Goal: Register for event/course

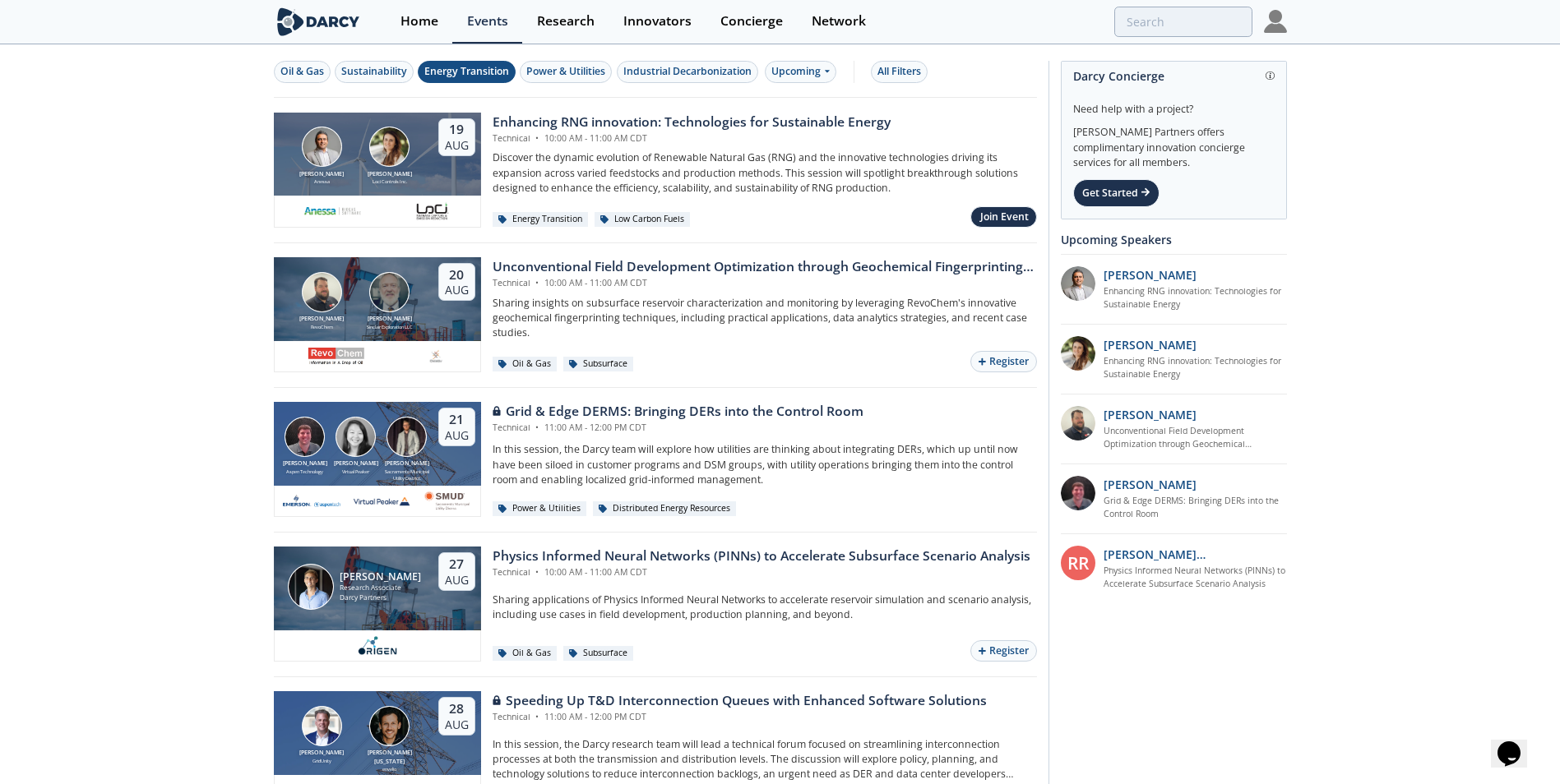
click at [466, 66] on div "Energy Transition" at bounding box center [466, 71] width 84 height 15
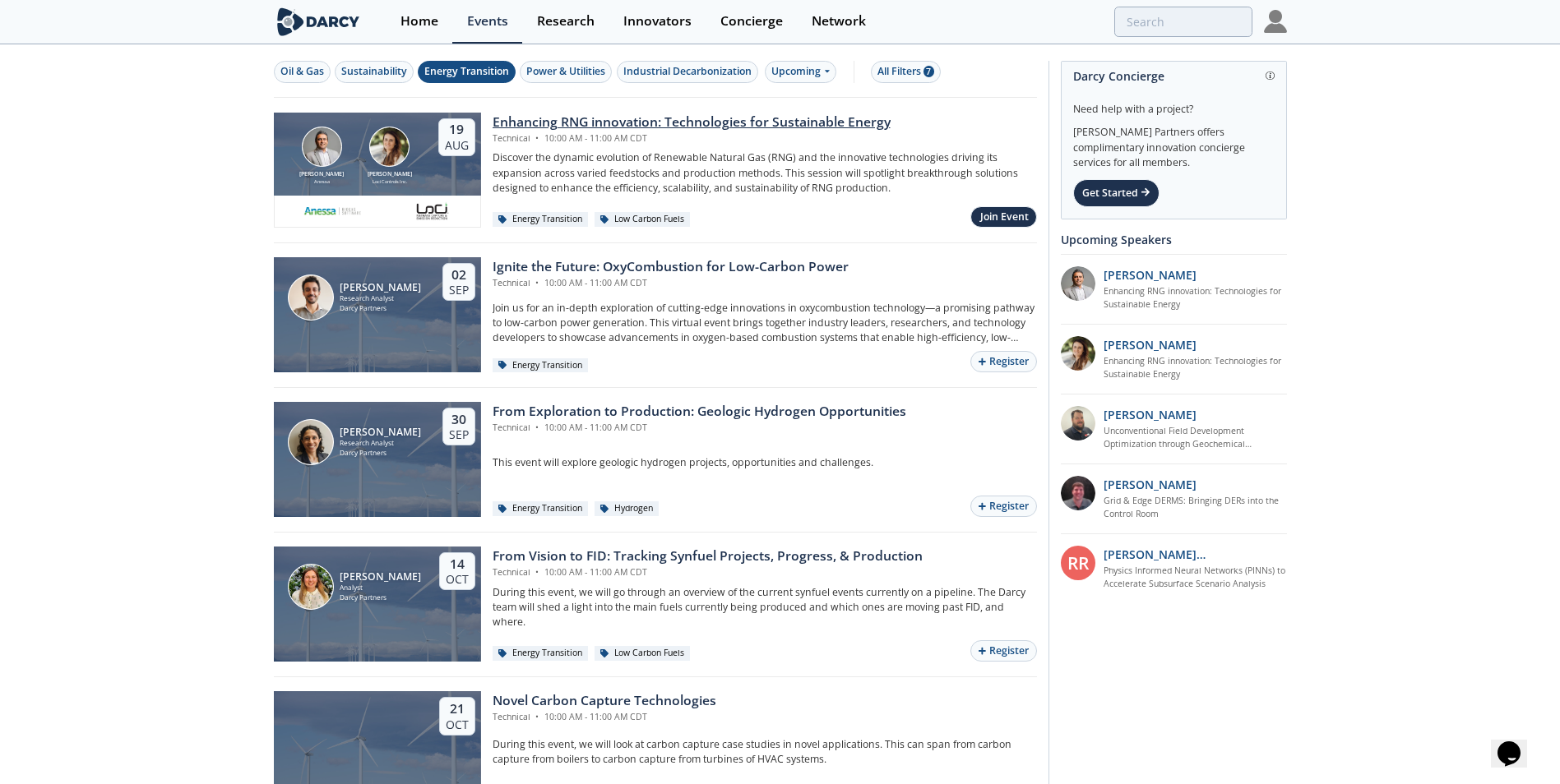
click at [606, 122] on div "Enhancing RNG innovation: Technologies for Sustainable Energy" at bounding box center [691, 122] width 398 height 20
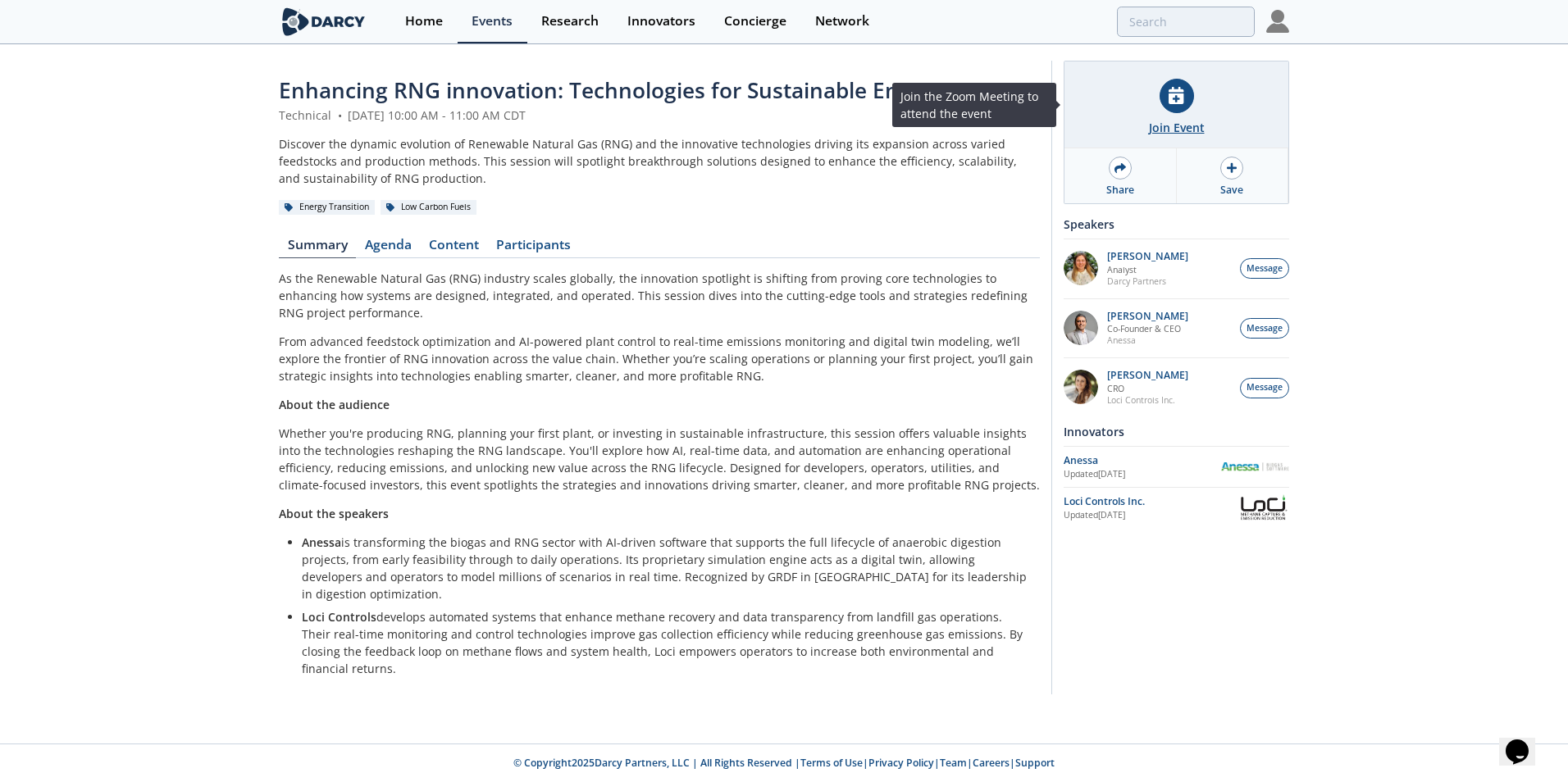
click at [1173, 99] on icon at bounding box center [1176, 95] width 15 height 17
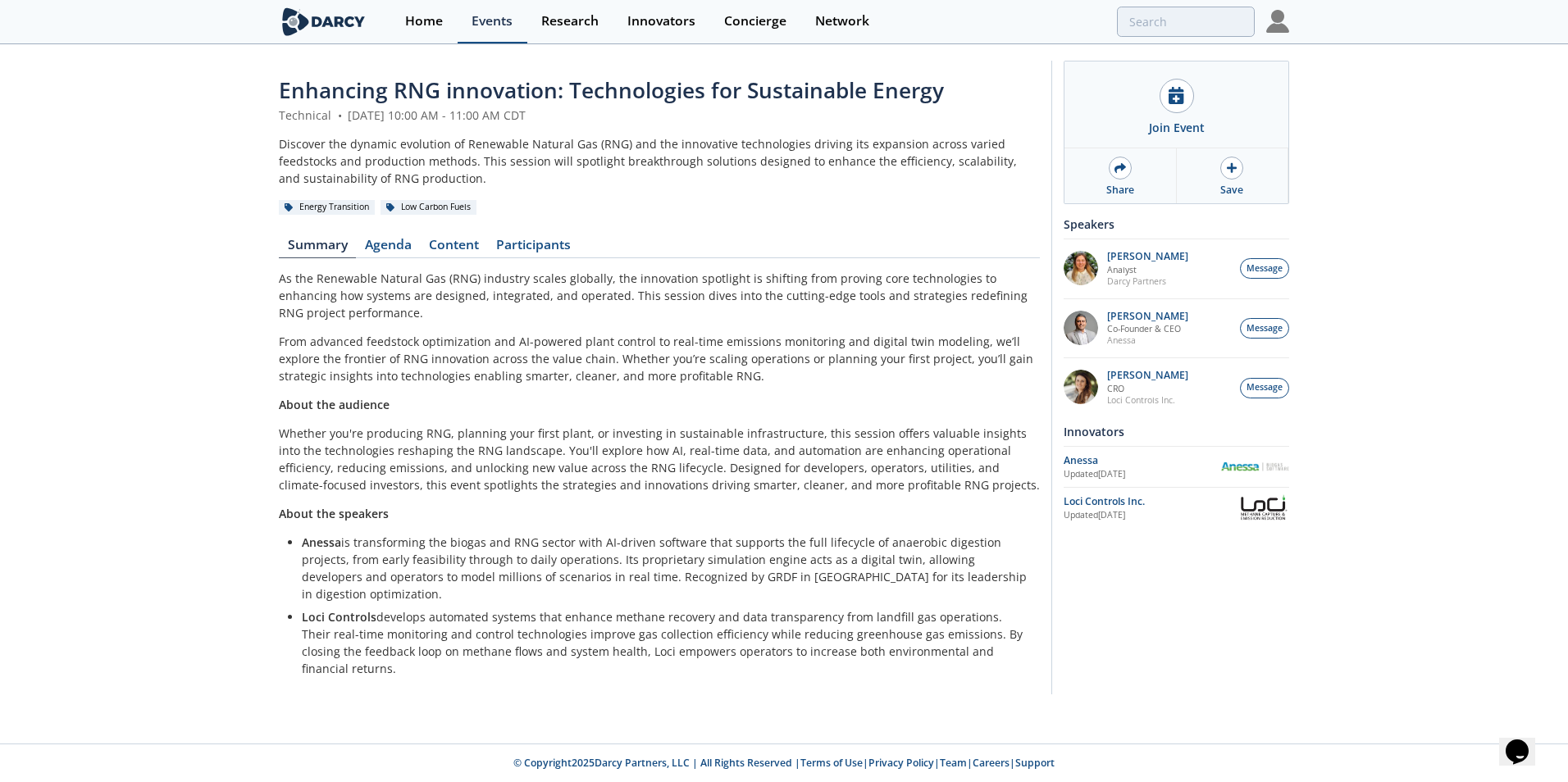
click at [490, 23] on div "Events" at bounding box center [491, 21] width 41 height 13
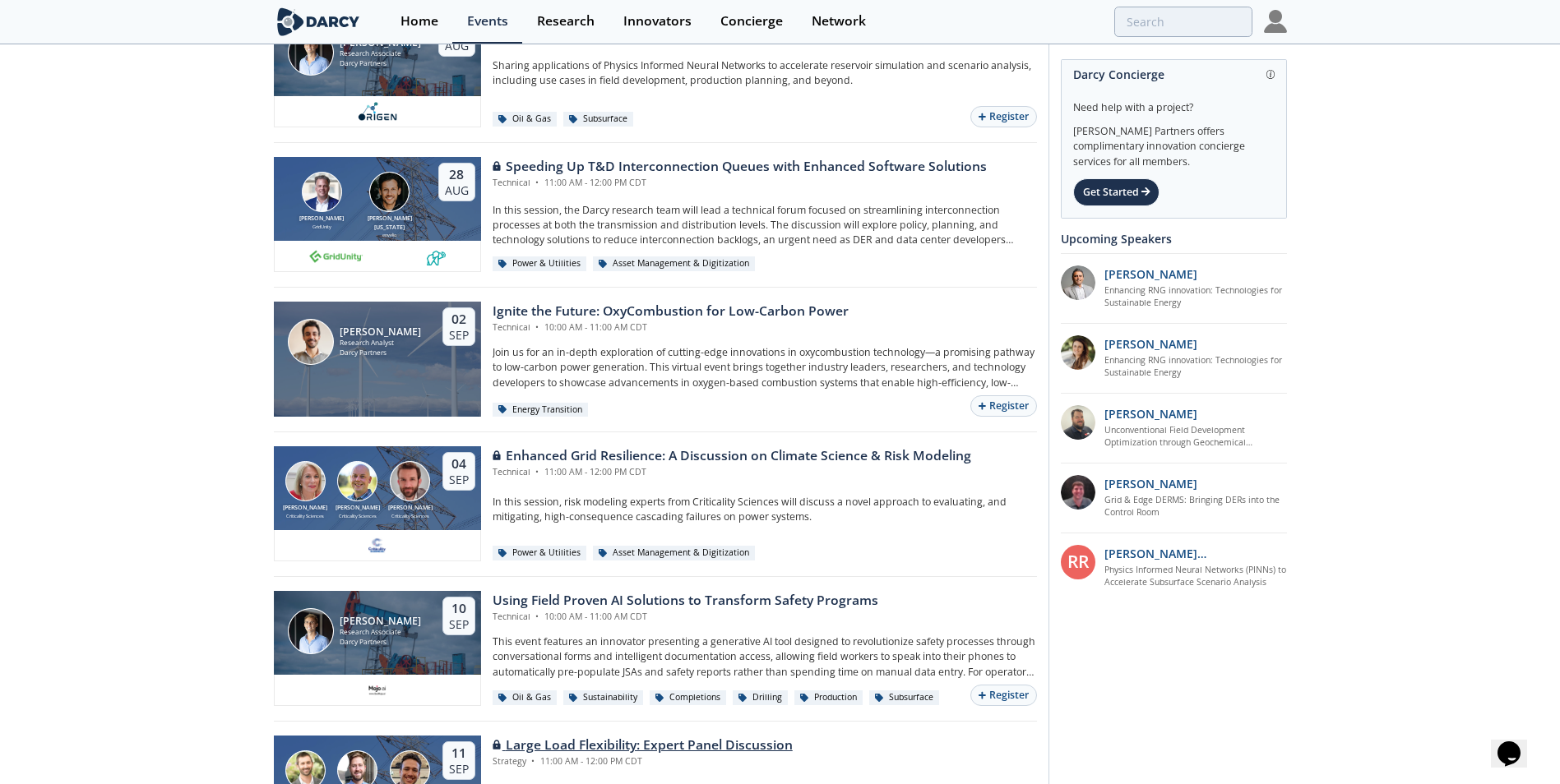
scroll to position [576, 0]
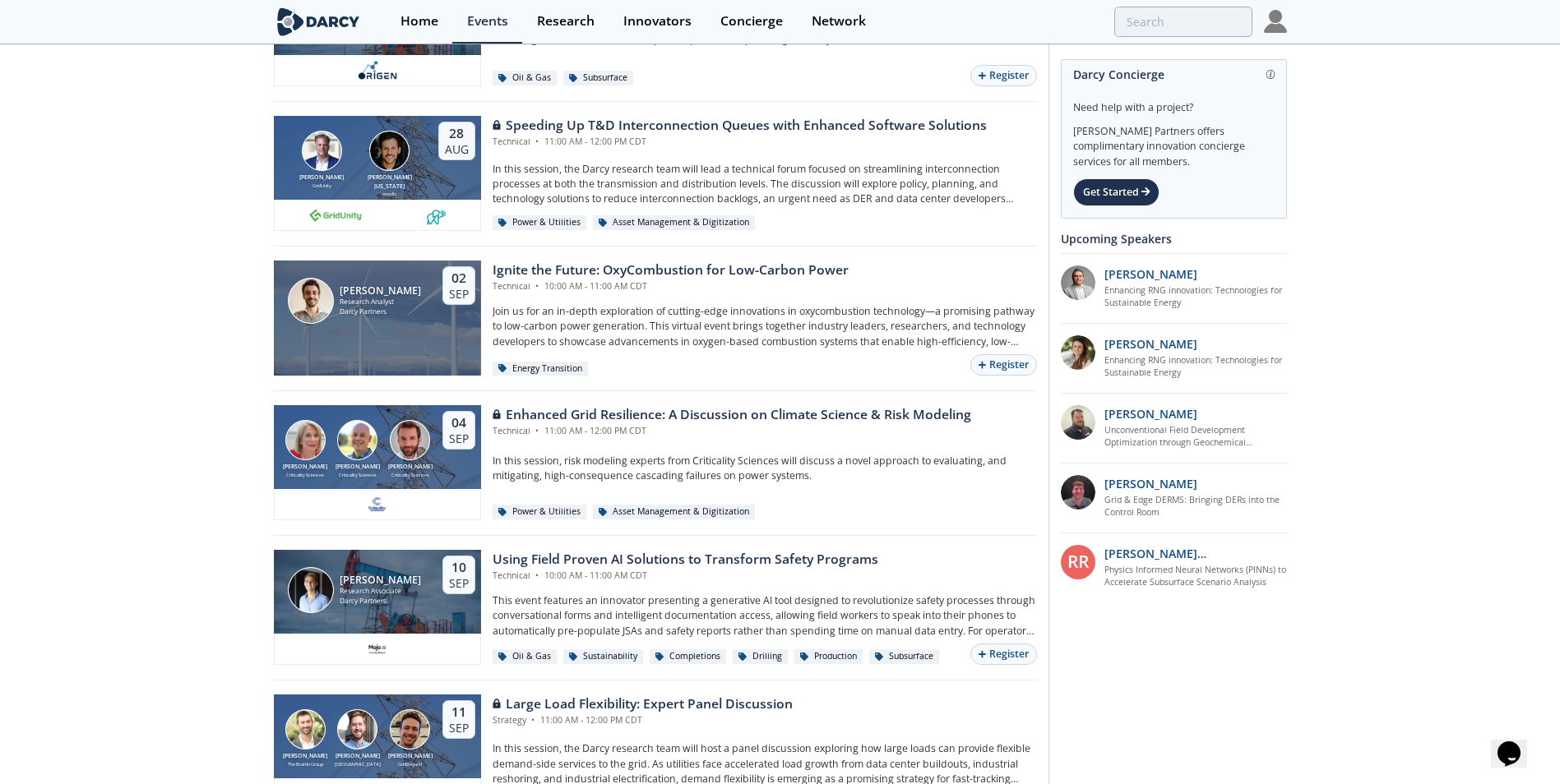
click at [1276, 21] on img at bounding box center [1275, 21] width 23 height 23
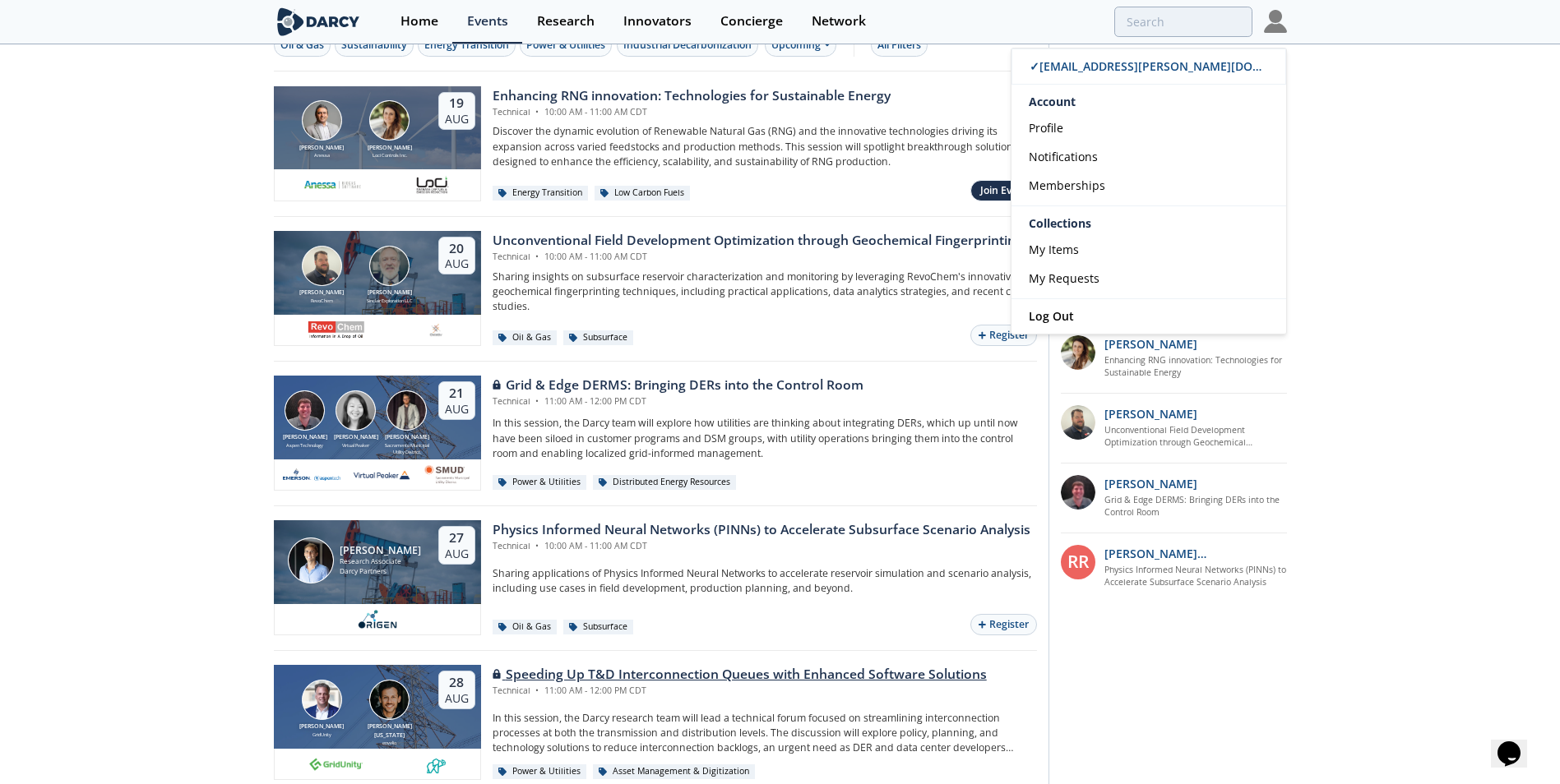
scroll to position [0, 0]
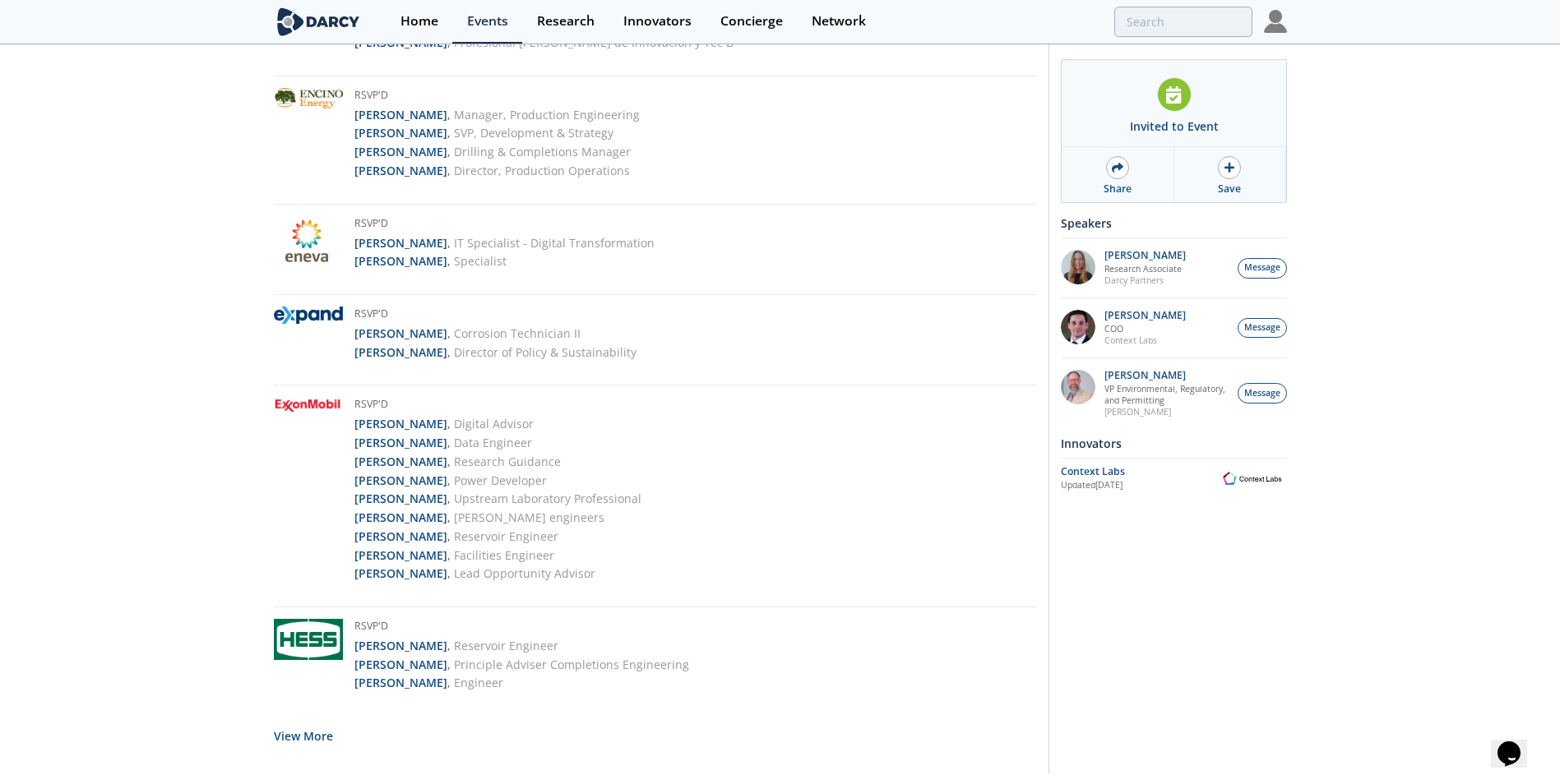
scroll to position [3093, 0]
